Goal: Transaction & Acquisition: Book appointment/travel/reservation

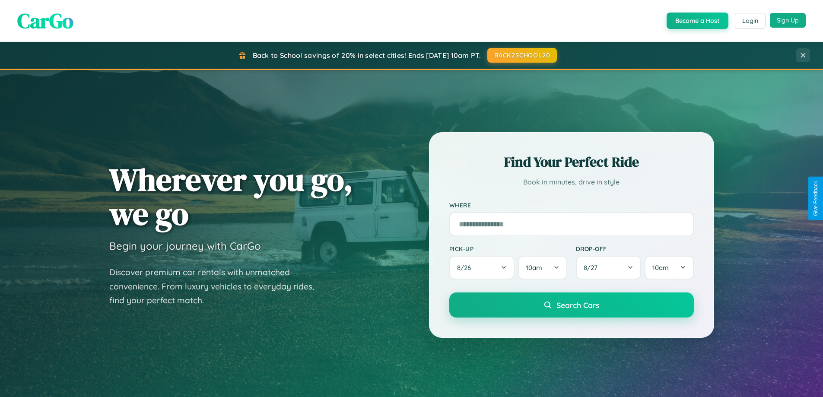
click at [788, 20] on button "Sign Up" at bounding box center [788, 20] width 36 height 15
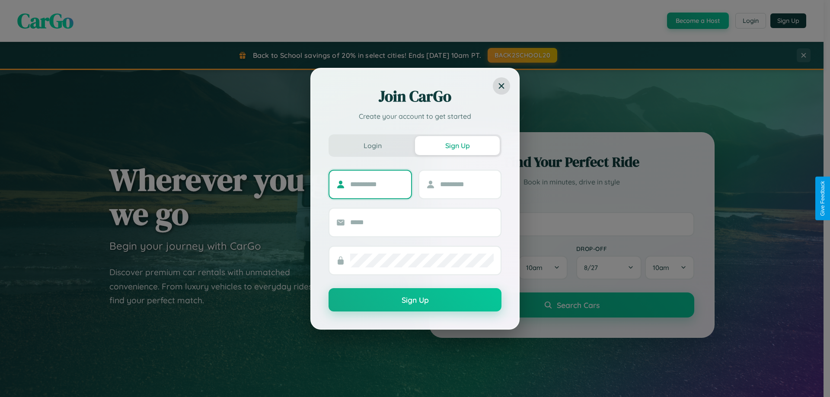
click at [377, 184] on input "text" at bounding box center [377, 185] width 54 height 14
type input "*******"
click at [466, 184] on input "text" at bounding box center [467, 185] width 54 height 14
type input "*****"
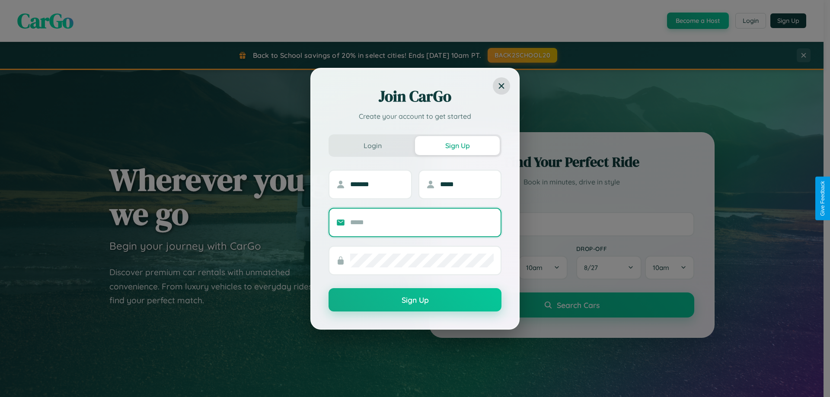
click at [422, 222] on input "text" at bounding box center [421, 223] width 143 height 14
type input "**********"
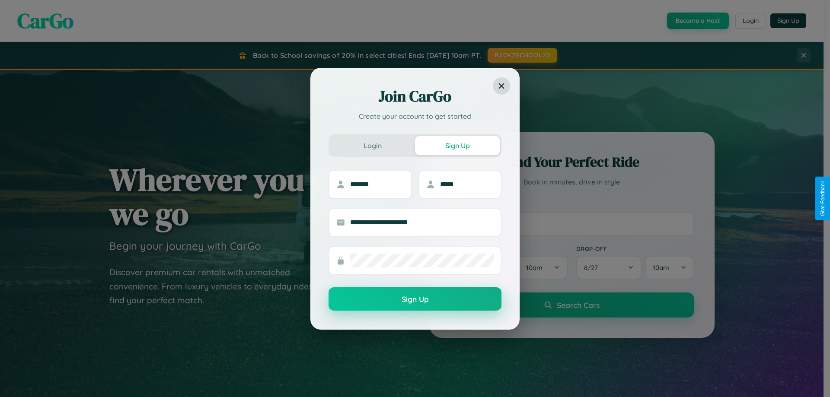
click at [415, 299] on button "Sign Up" at bounding box center [414, 298] width 173 height 23
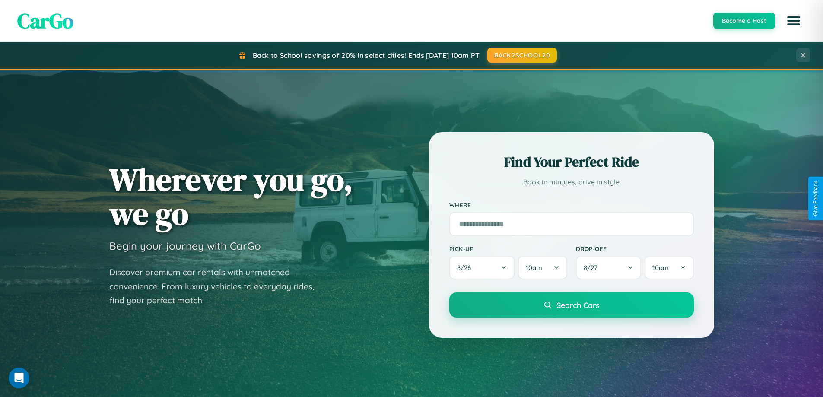
scroll to position [595, 0]
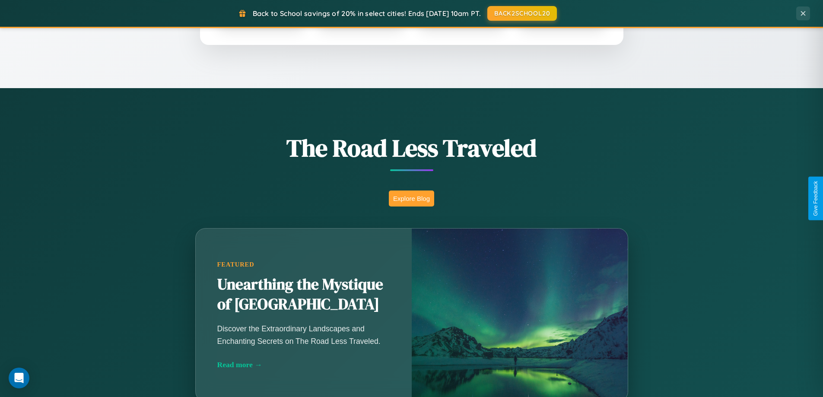
click at [411, 198] on button "Explore Blog" at bounding box center [411, 199] width 45 height 16
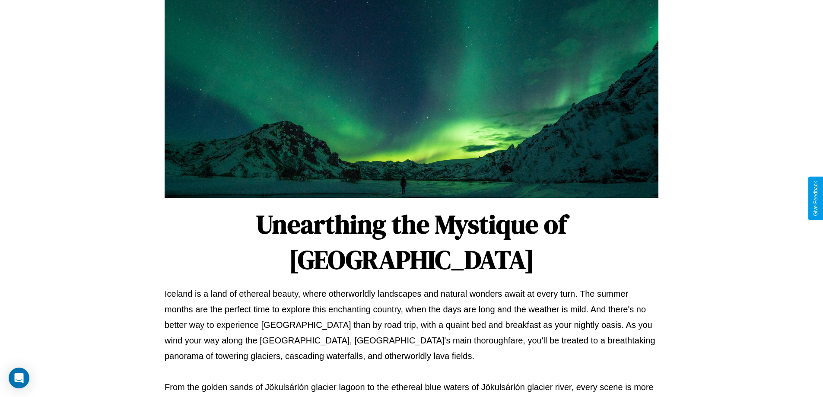
scroll to position [280, 0]
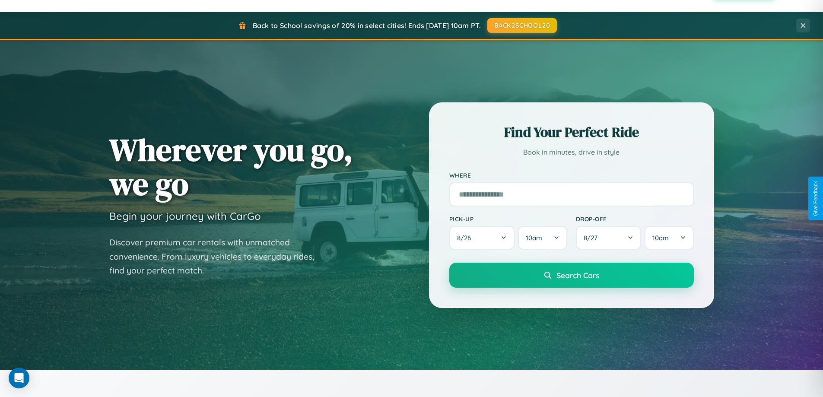
scroll to position [25, 0]
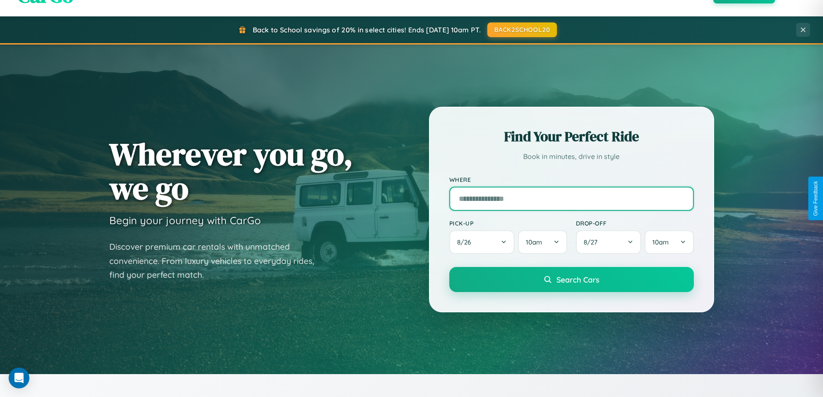
click at [571, 198] on input "text" at bounding box center [571, 199] width 245 height 24
type input "**********"
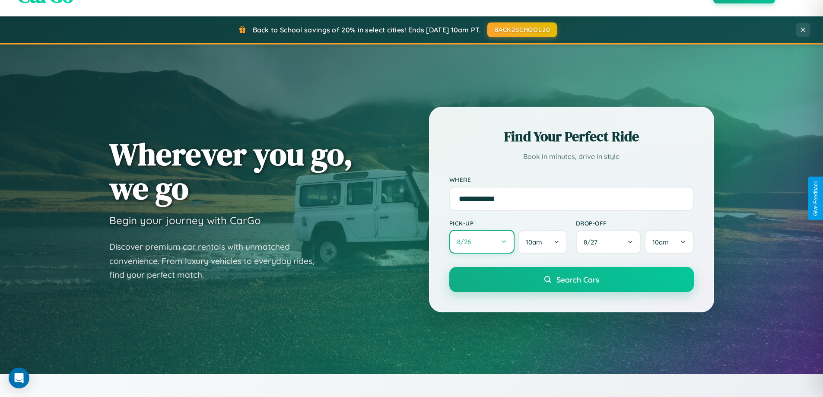
click at [482, 242] on button "8 / 26" at bounding box center [482, 242] width 66 height 24
select select "*"
select select "****"
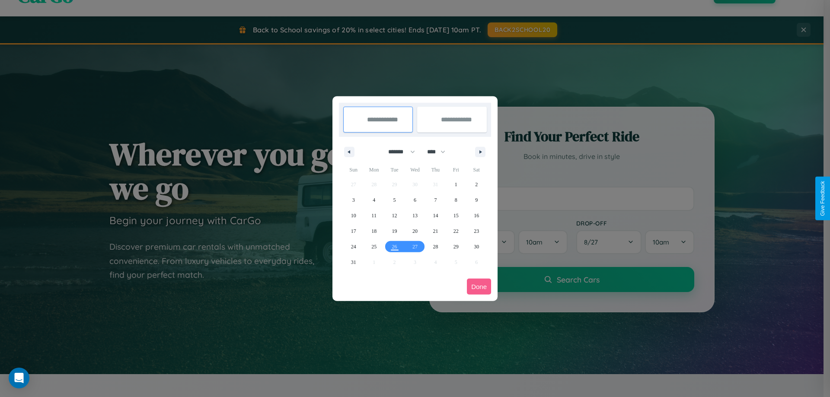
drag, startPoint x: 398, startPoint y: 152, endPoint x: 415, endPoint y: 173, distance: 27.7
click at [398, 152] on select "******* ******** ***** ***** *** **** **** ****** ********* ******* ******** **…" at bounding box center [400, 152] width 37 height 14
select select "**"
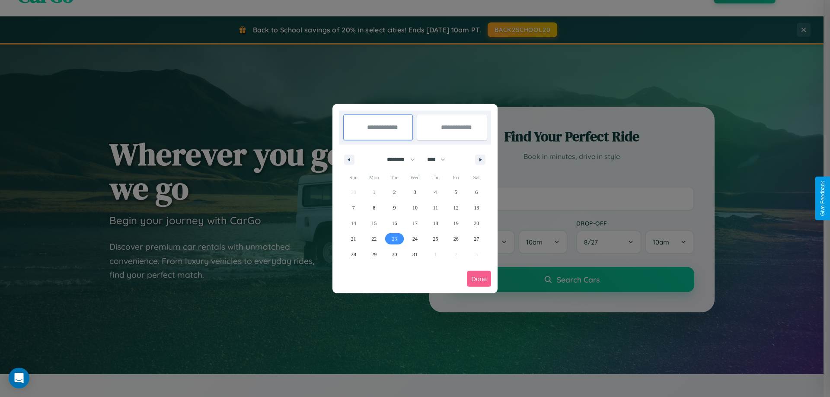
click at [394, 239] on span "23" at bounding box center [394, 239] width 5 height 16
type input "**********"
click at [414, 254] on span "31" at bounding box center [414, 255] width 5 height 16
type input "**********"
click at [479, 279] on button "Done" at bounding box center [479, 279] width 24 height 16
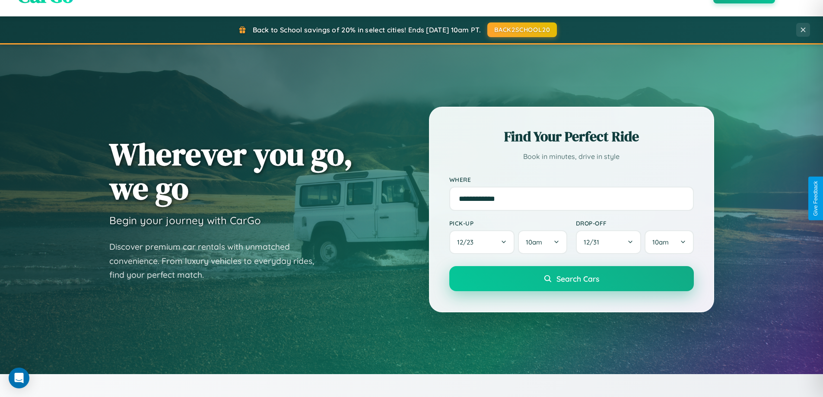
click at [571, 279] on span "Search Cars" at bounding box center [578, 279] width 43 height 10
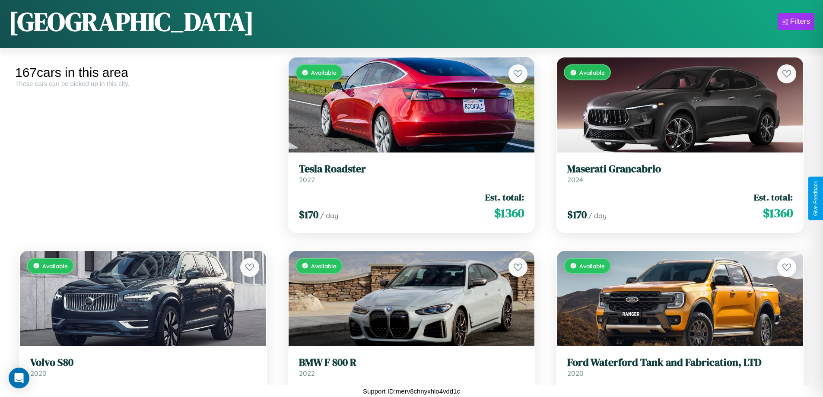
scroll to position [9409, 0]
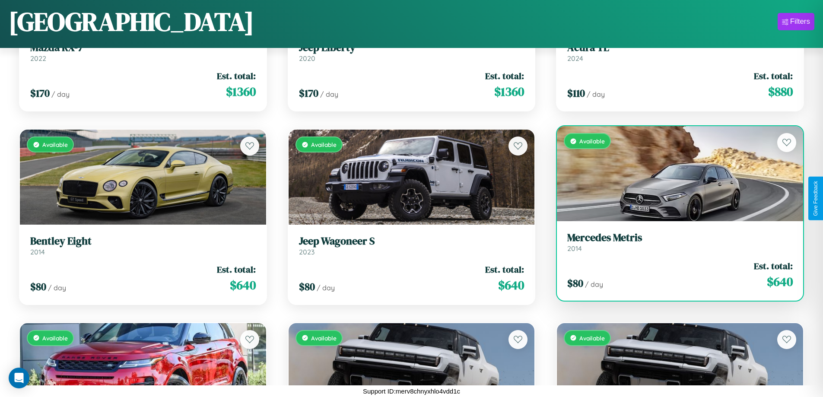
click at [675, 242] on h3 "Mercedes Metris" at bounding box center [680, 238] width 226 height 13
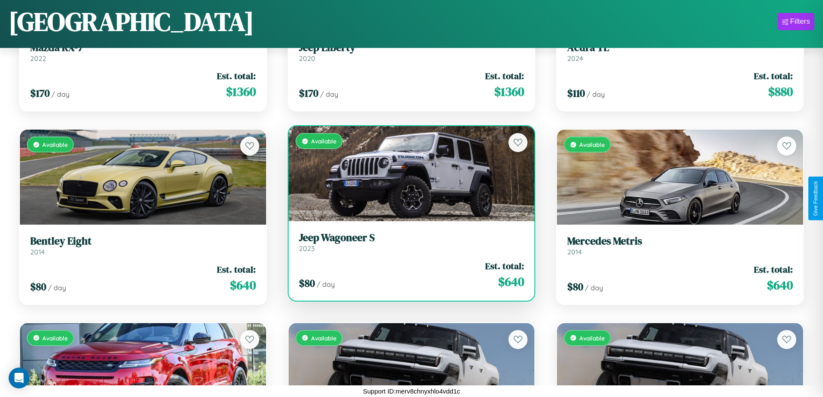
scroll to position [5346, 0]
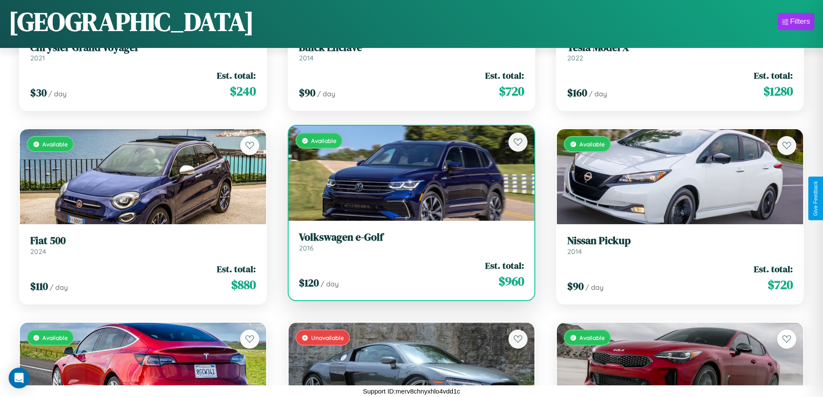
click at [408, 274] on div "$ 120 / day Est. total: $ 960" at bounding box center [412, 274] width 226 height 31
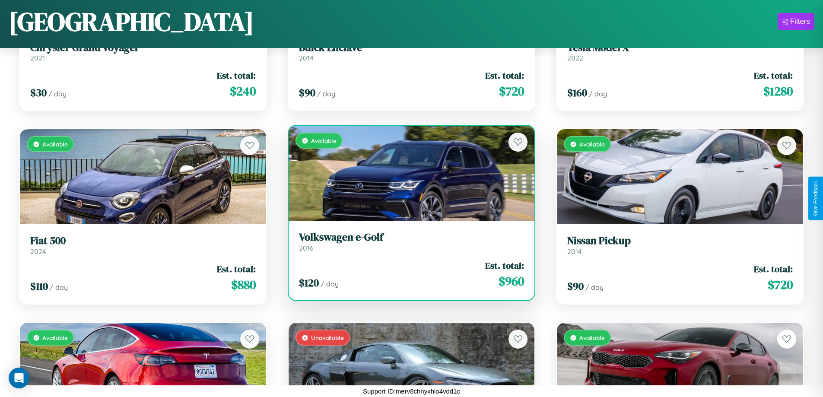
click at [408, 274] on div "$ 120 / day Est. total: $ 960" at bounding box center [412, 274] width 226 height 31
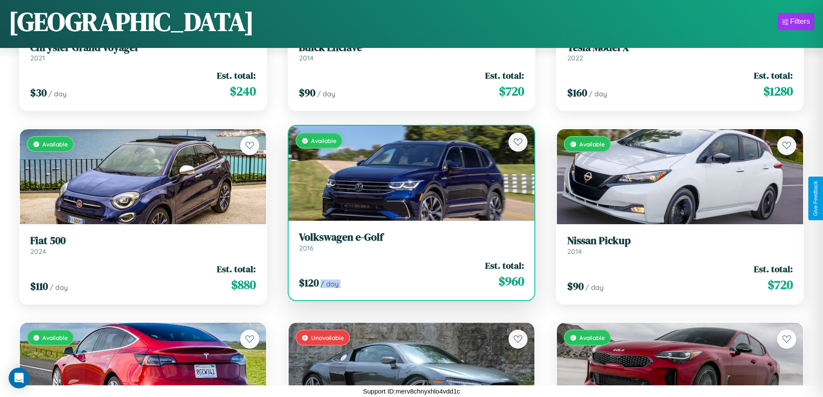
click at [408, 274] on div "$ 120 / day Est. total: $ 960" at bounding box center [412, 274] width 226 height 31
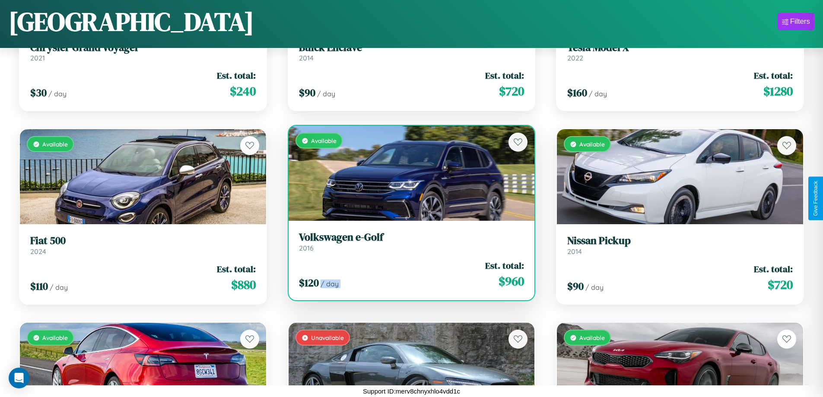
click at [408, 274] on div "$ 120 / day Est. total: $ 960" at bounding box center [412, 274] width 226 height 31
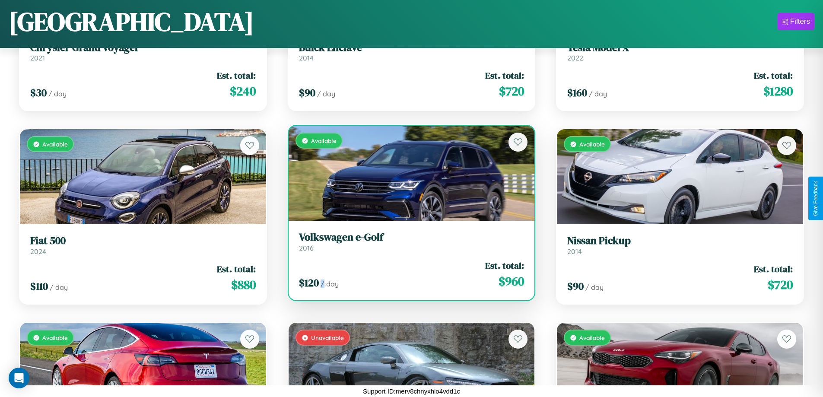
click at [408, 274] on div "$ 120 / day Est. total: $ 960" at bounding box center [412, 274] width 226 height 31
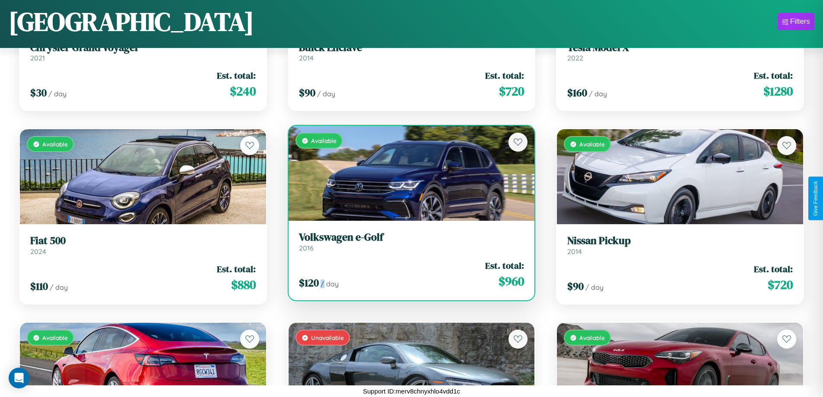
click at [408, 242] on h3 "Volkswagen e-Golf" at bounding box center [412, 237] width 226 height 13
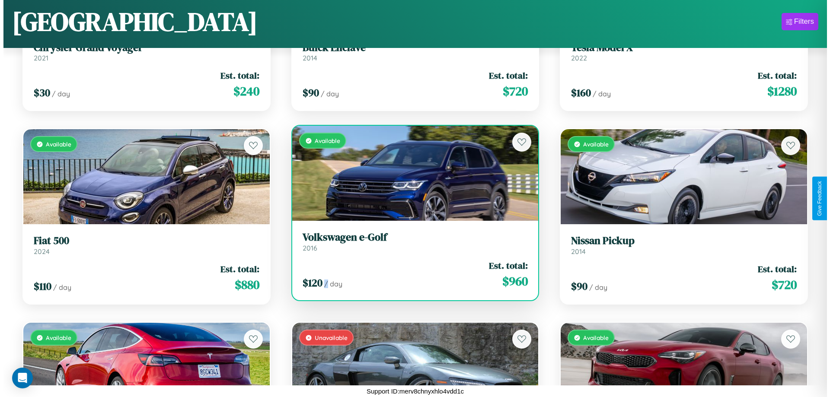
scroll to position [0, 0]
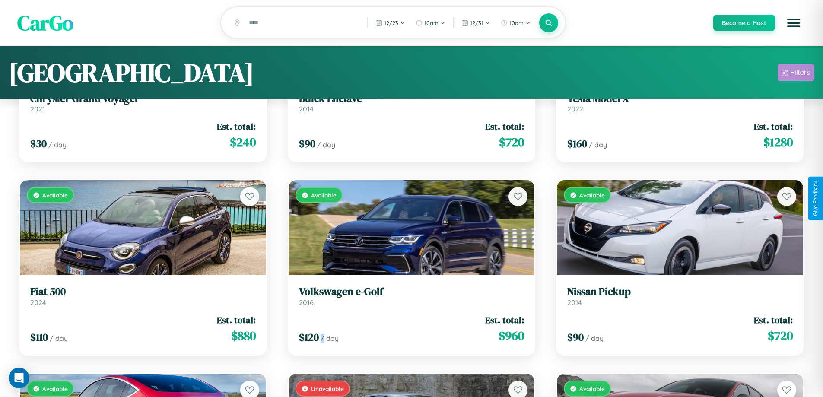
click at [796, 74] on div "Filters" at bounding box center [800, 72] width 20 height 9
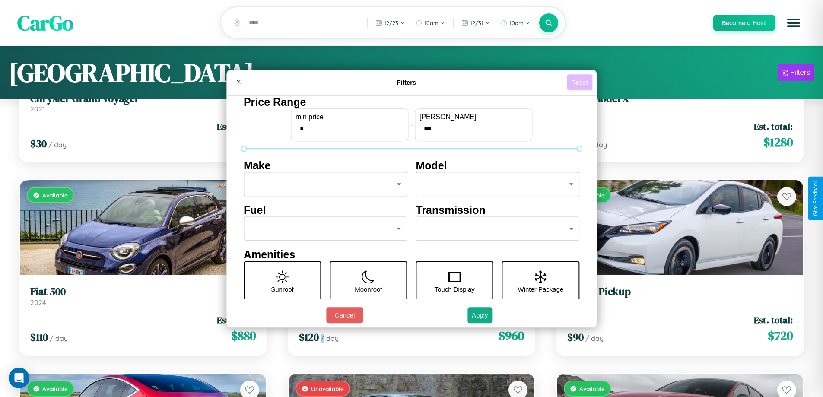
click at [581, 82] on button "Reset" at bounding box center [579, 82] width 25 height 16
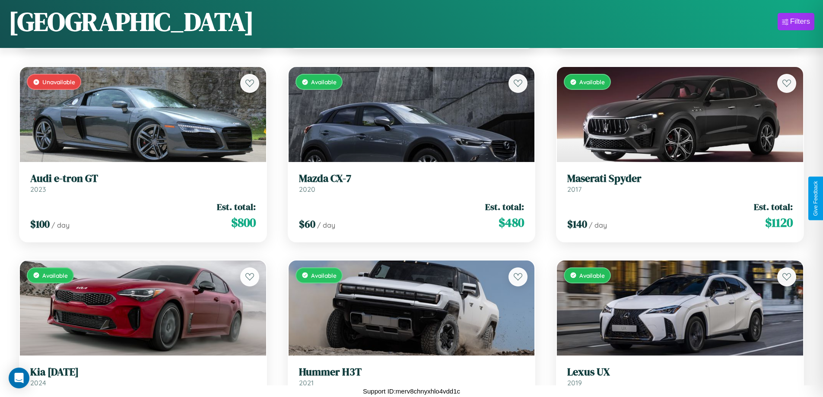
scroll to position [6314, 0]
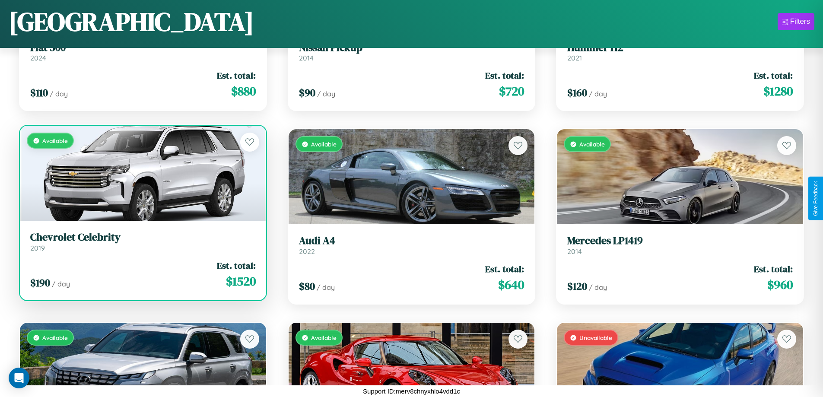
click at [142, 245] on link "Chevrolet Celebrity 2019" at bounding box center [143, 241] width 226 height 21
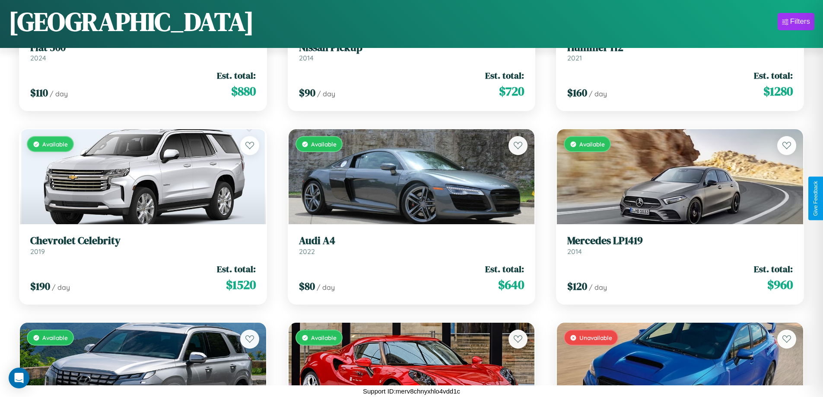
scroll to position [41, 0]
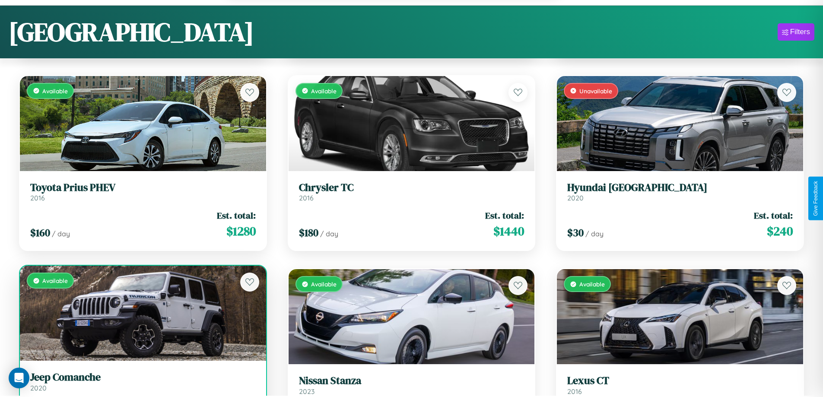
click at [142, 386] on link "Jeep Comanche 2020" at bounding box center [143, 381] width 226 height 21
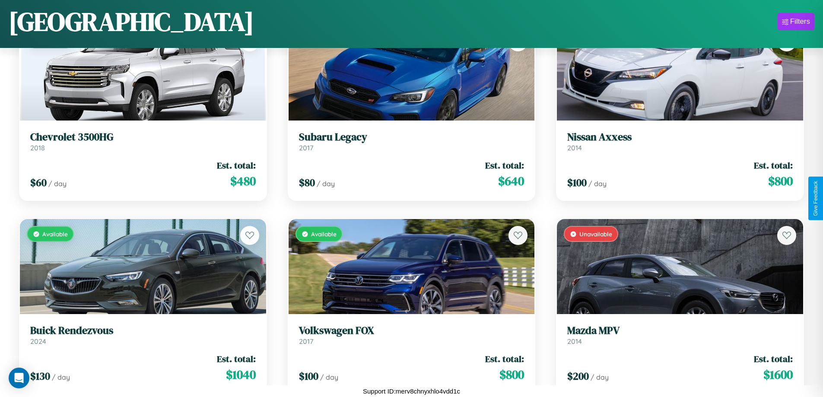
scroll to position [9022, 0]
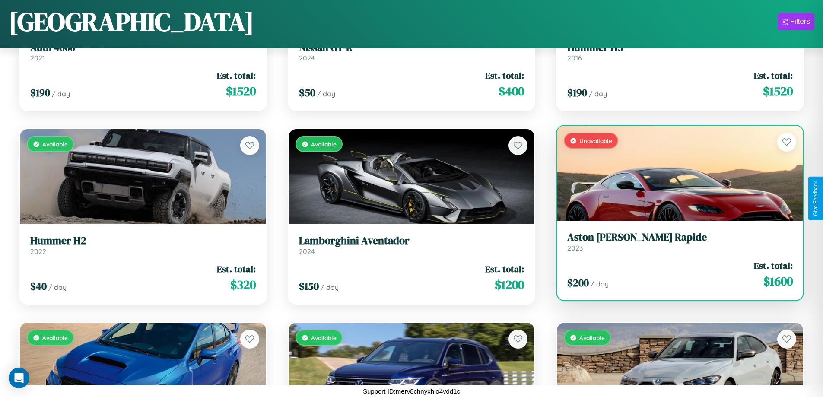
click at [675, 242] on h3 "Aston Martin Rapide" at bounding box center [680, 237] width 226 height 13
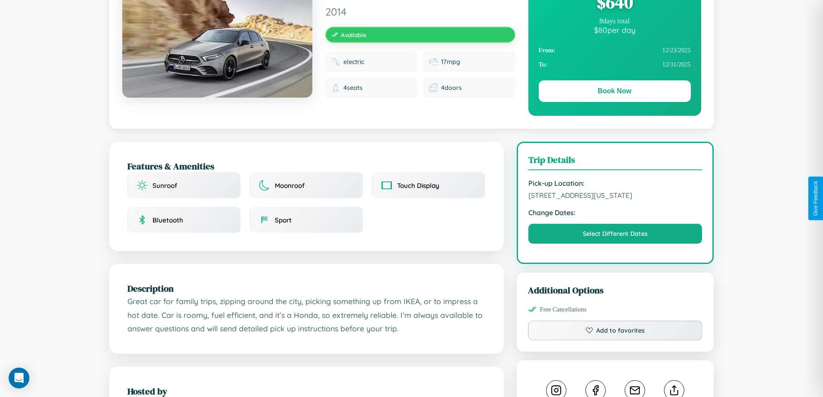
scroll to position [93, 0]
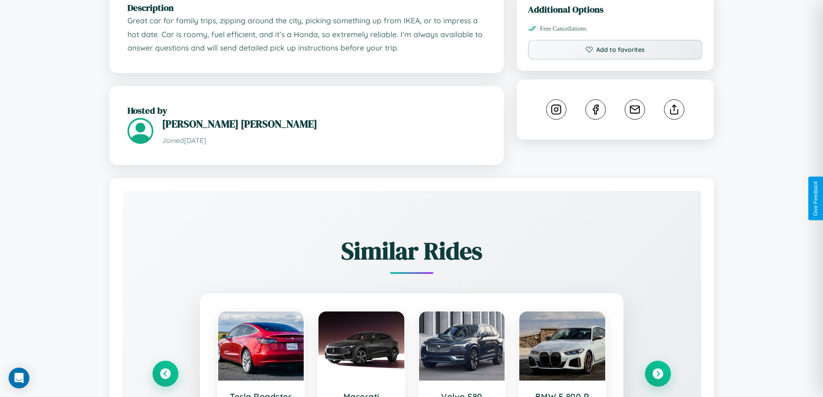
scroll to position [506, 0]
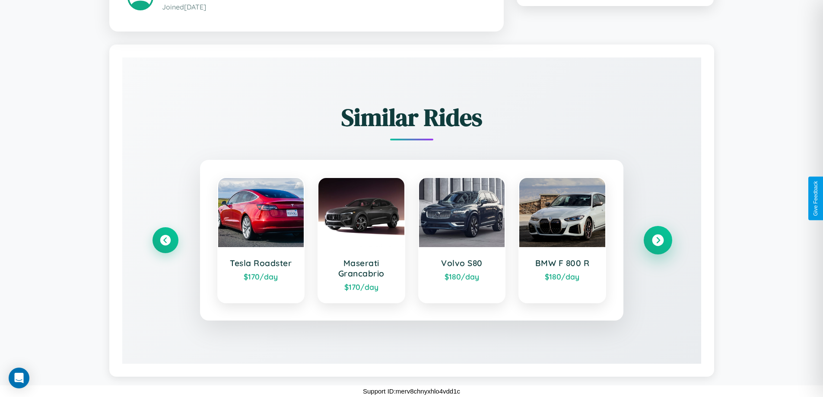
click at [658, 240] on icon at bounding box center [658, 240] width 12 height 12
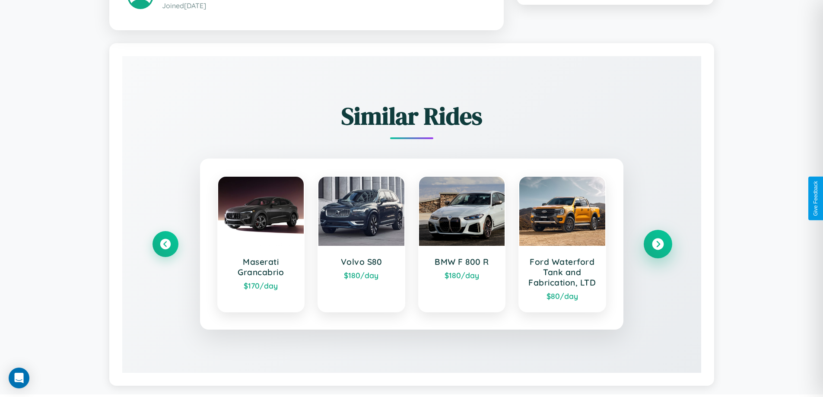
click at [658, 245] on icon at bounding box center [658, 244] width 12 height 12
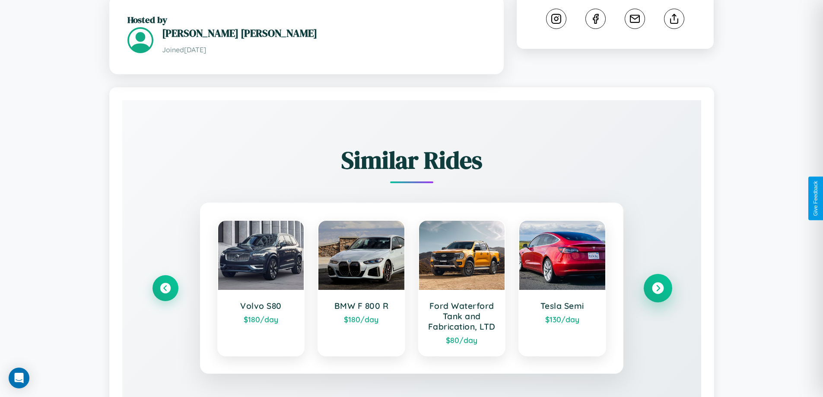
scroll to position [293, 0]
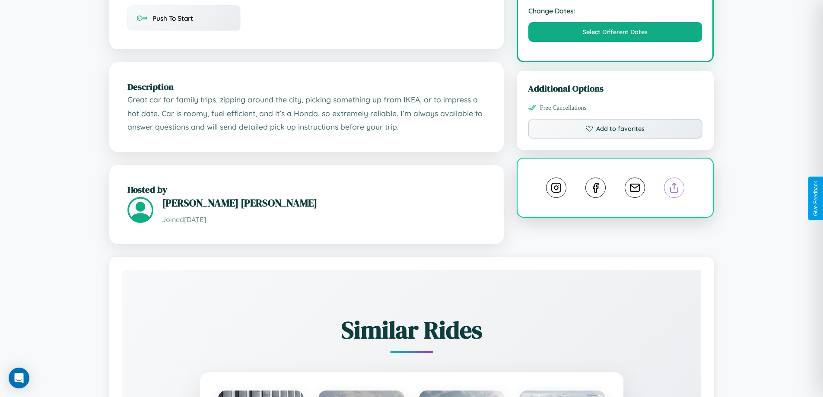
click at [675, 189] on line at bounding box center [675, 186] width 0 height 6
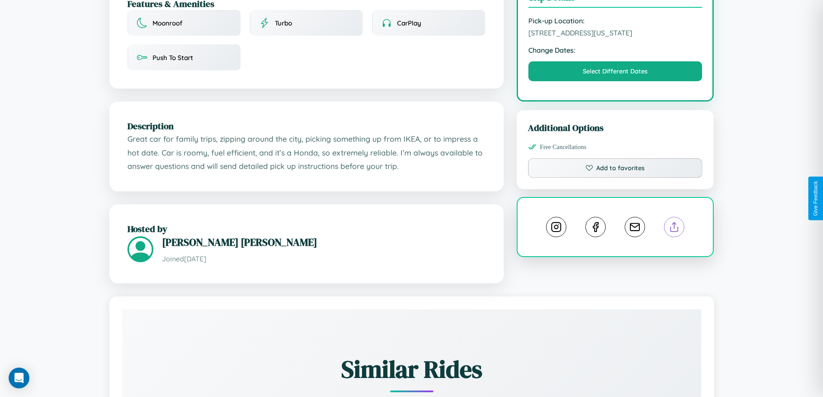
scroll to position [233, 0]
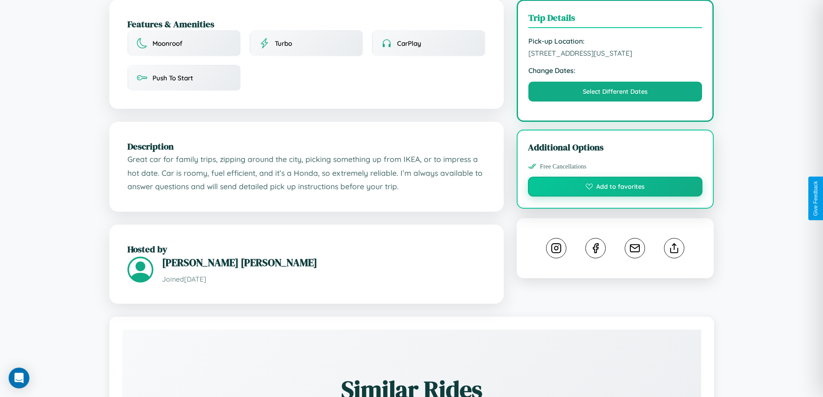
click at [615, 197] on button "Add to favorites" at bounding box center [615, 187] width 175 height 20
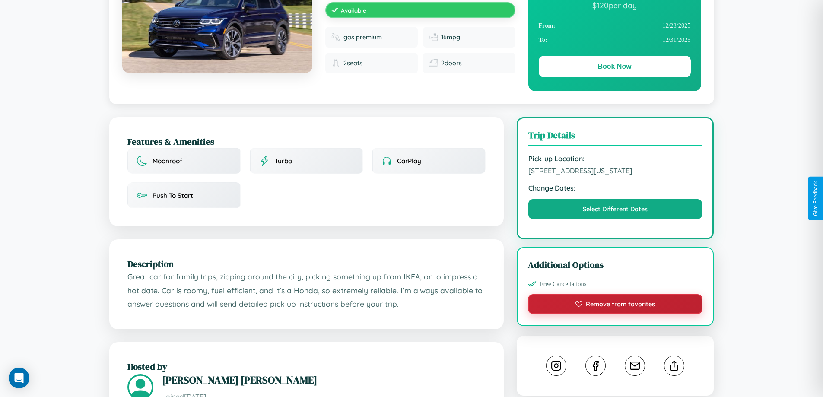
scroll to position [93, 0]
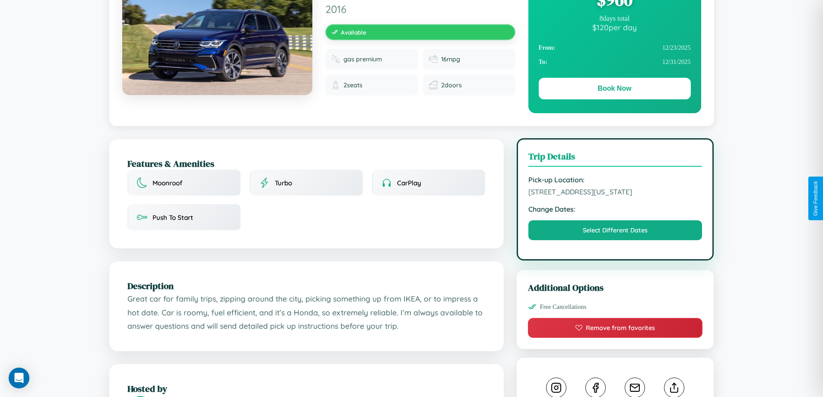
click at [615, 196] on span "7517 High Street Philadelphia Pennsylvania 44013 United States" at bounding box center [615, 192] width 174 height 9
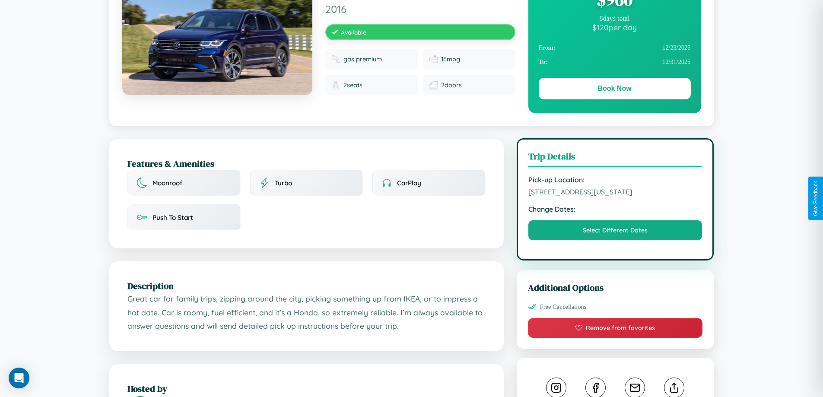
click at [615, 196] on span "7517 High Street Philadelphia Pennsylvania 44013 United States" at bounding box center [615, 192] width 174 height 9
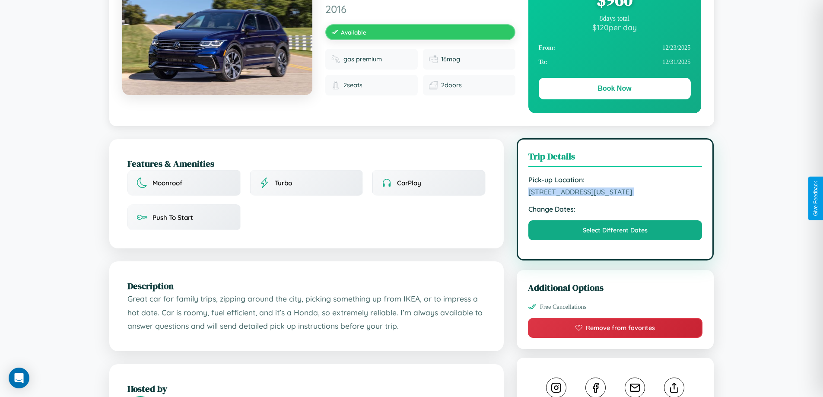
click at [615, 196] on span "7517 High Street Philadelphia Pennsylvania 44013 United States" at bounding box center [615, 192] width 174 height 9
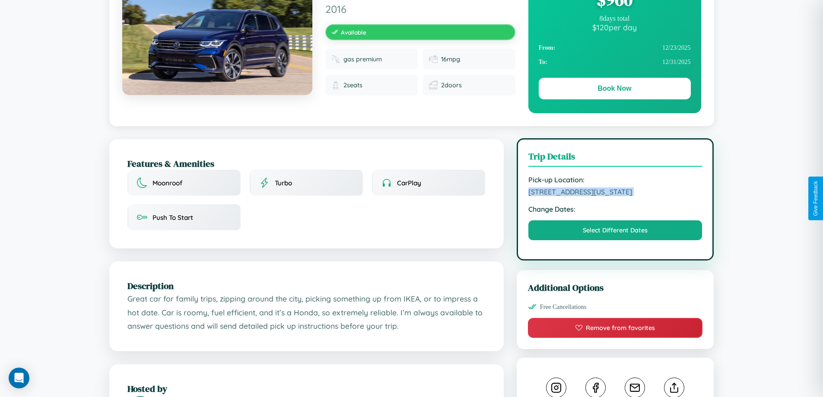
click at [615, 196] on span "7517 High Street Philadelphia Pennsylvania 44013 United States" at bounding box center [615, 192] width 174 height 9
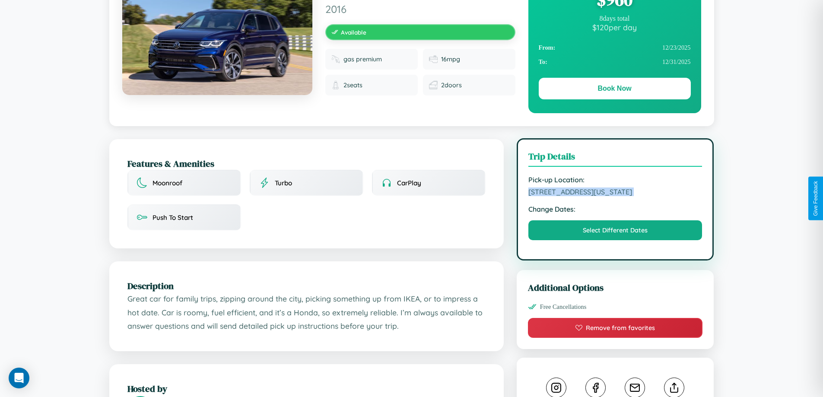
click at [615, 196] on span "7517 High Street Philadelphia Pennsylvania 44013 United States" at bounding box center [615, 192] width 174 height 9
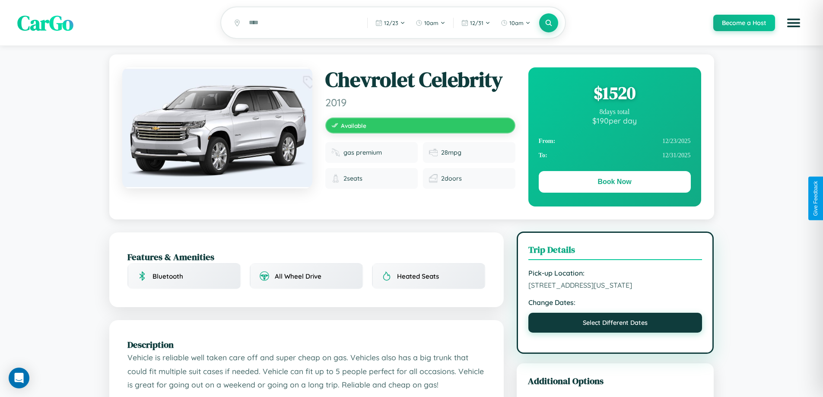
click at [615, 333] on button "Select Different Dates" at bounding box center [615, 323] width 174 height 20
select select "*"
select select "****"
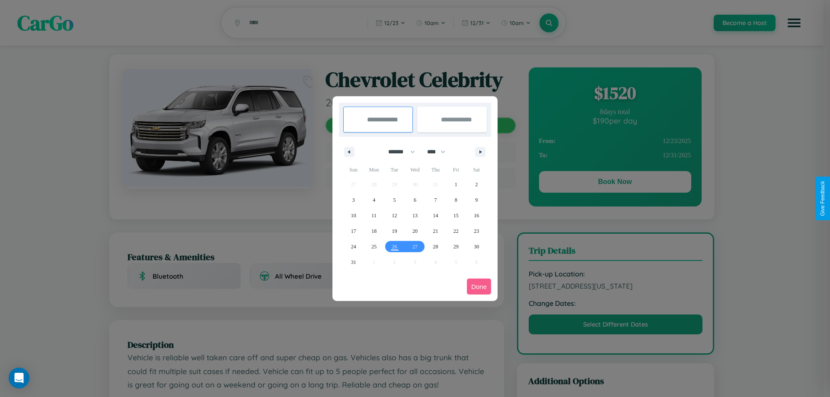
drag, startPoint x: 398, startPoint y: 152, endPoint x: 415, endPoint y: 173, distance: 27.7
click at [398, 152] on select "******* ******** ***** ***** *** **** **** ****** ********* ******* ******** **…" at bounding box center [400, 152] width 37 height 14
select select "*"
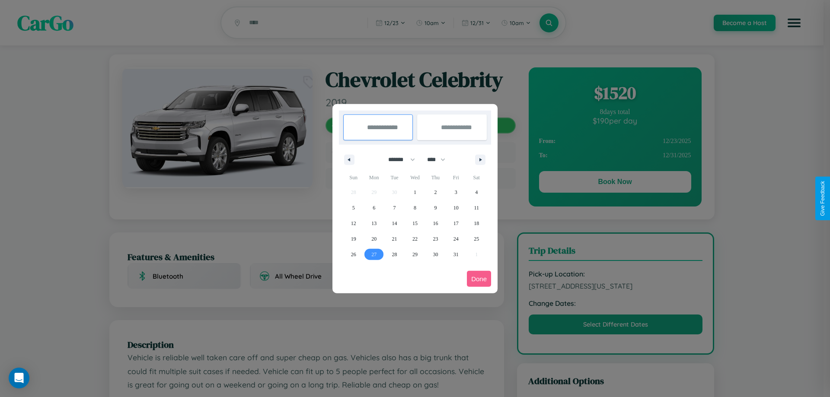
click at [374, 254] on span "27" at bounding box center [373, 255] width 5 height 16
type input "**********"
click at [480, 159] on icon "button" at bounding box center [482, 159] width 4 height 3
select select "**"
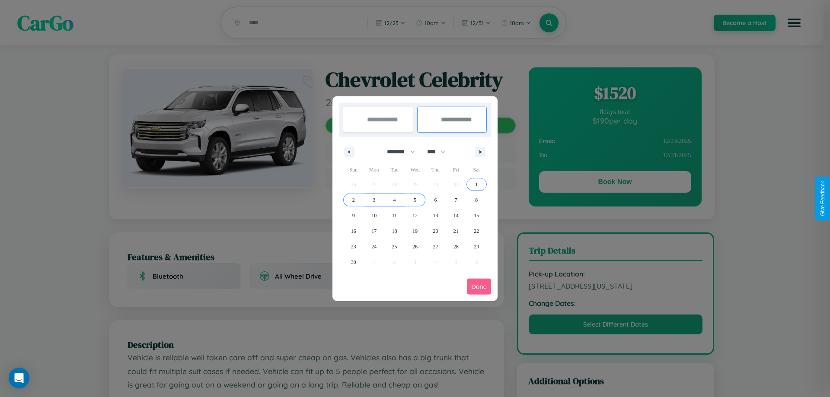
click at [414, 200] on span "5" at bounding box center [415, 200] width 3 height 16
type input "**********"
select select "*"
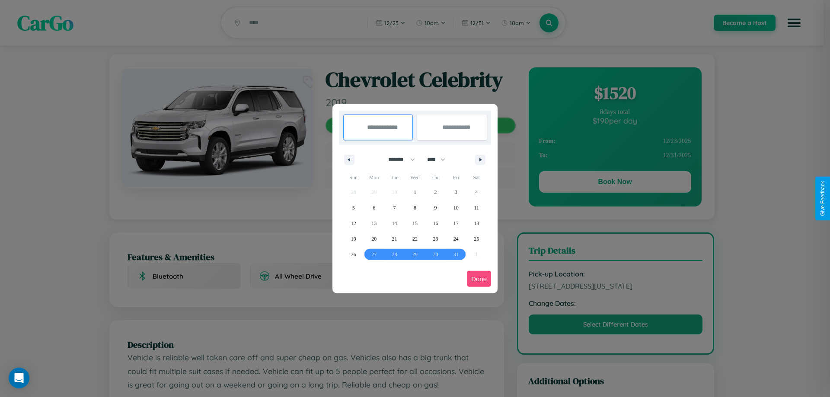
click at [479, 279] on button "Done" at bounding box center [479, 279] width 24 height 16
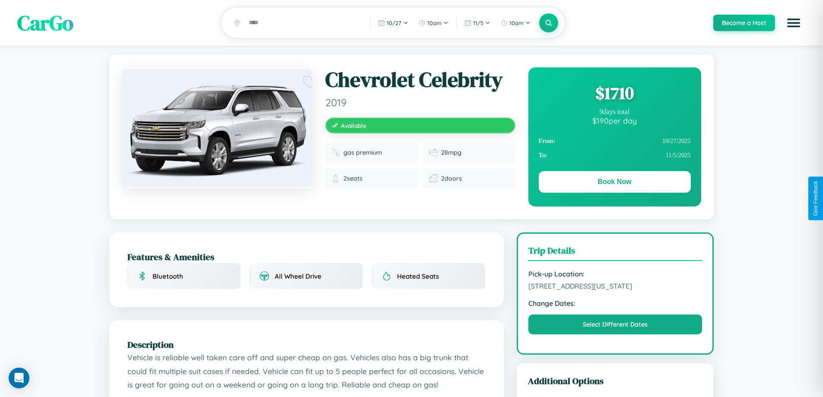
scroll to position [293, 0]
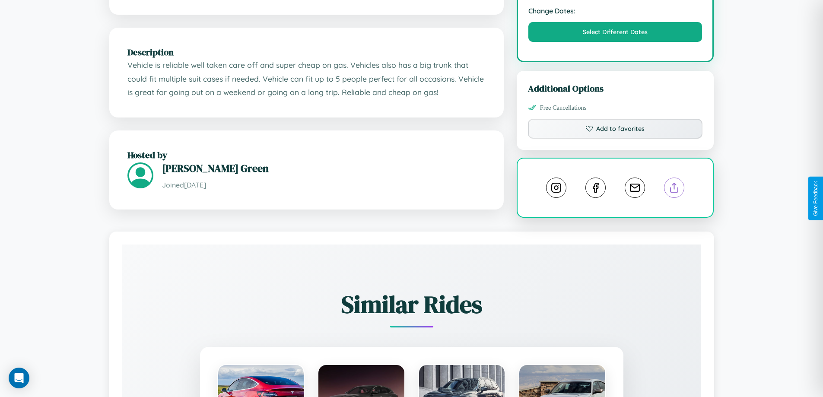
click at [675, 189] on line at bounding box center [675, 186] width 0 height 6
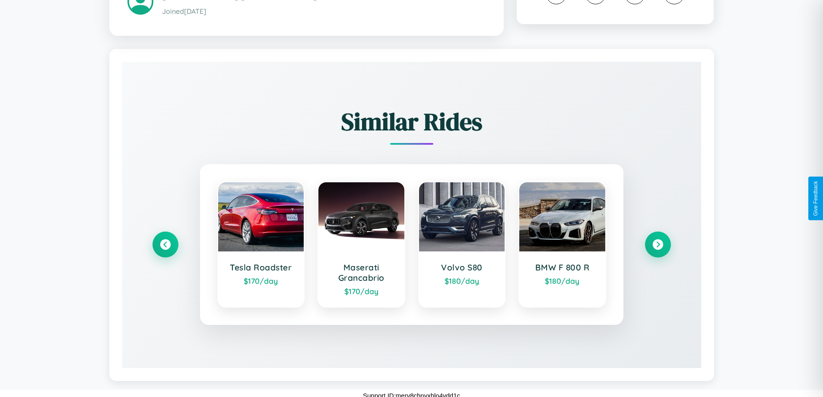
scroll to position [519, 0]
click at [658, 240] on icon at bounding box center [658, 244] width 12 height 12
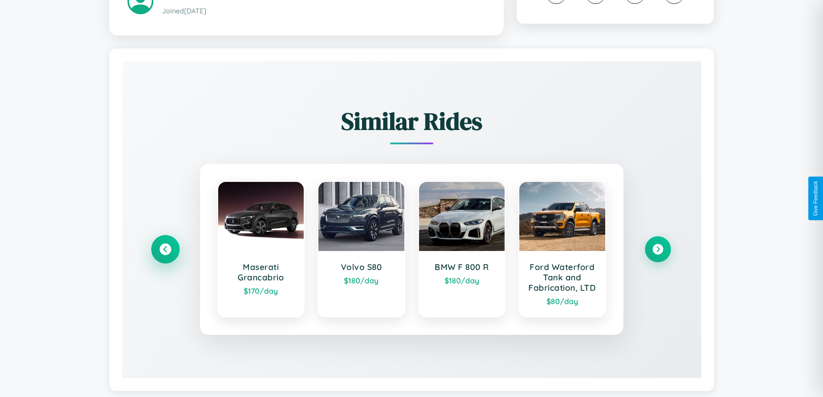
click at [165, 245] on icon at bounding box center [165, 249] width 12 height 12
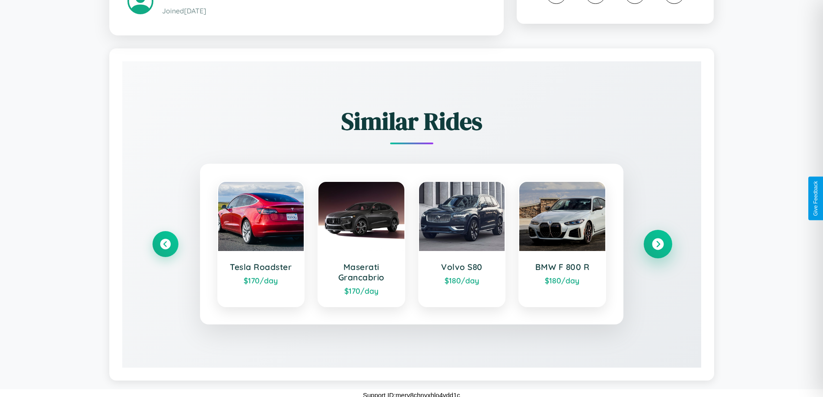
click at [658, 240] on icon at bounding box center [658, 244] width 12 height 12
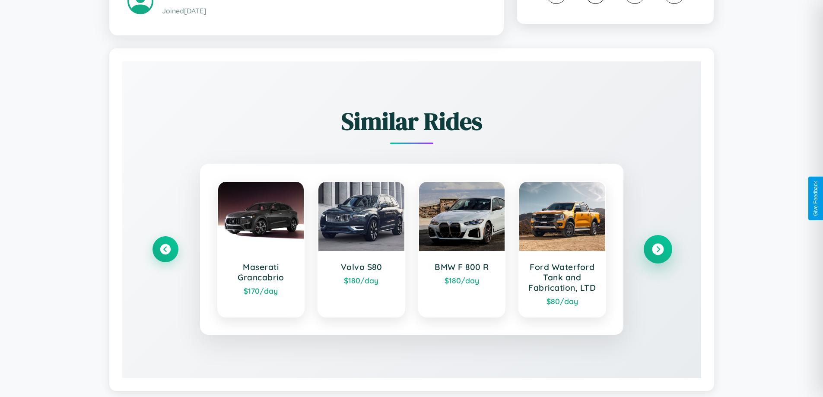
click at [658, 245] on icon at bounding box center [658, 249] width 12 height 12
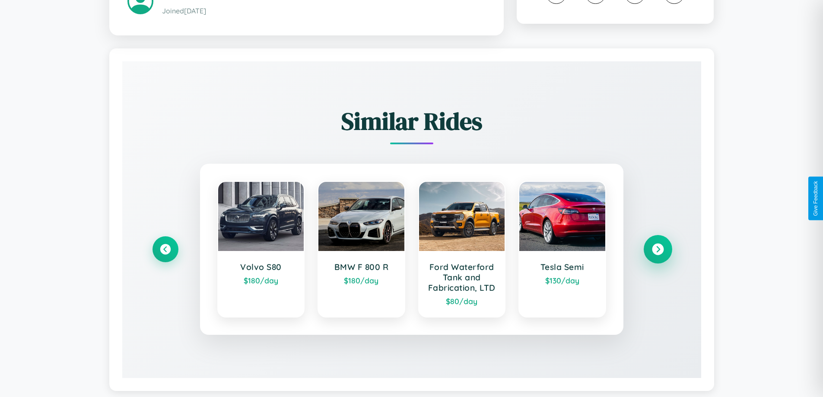
click at [658, 245] on icon at bounding box center [658, 249] width 12 height 12
